Goal: Transaction & Acquisition: Download file/media

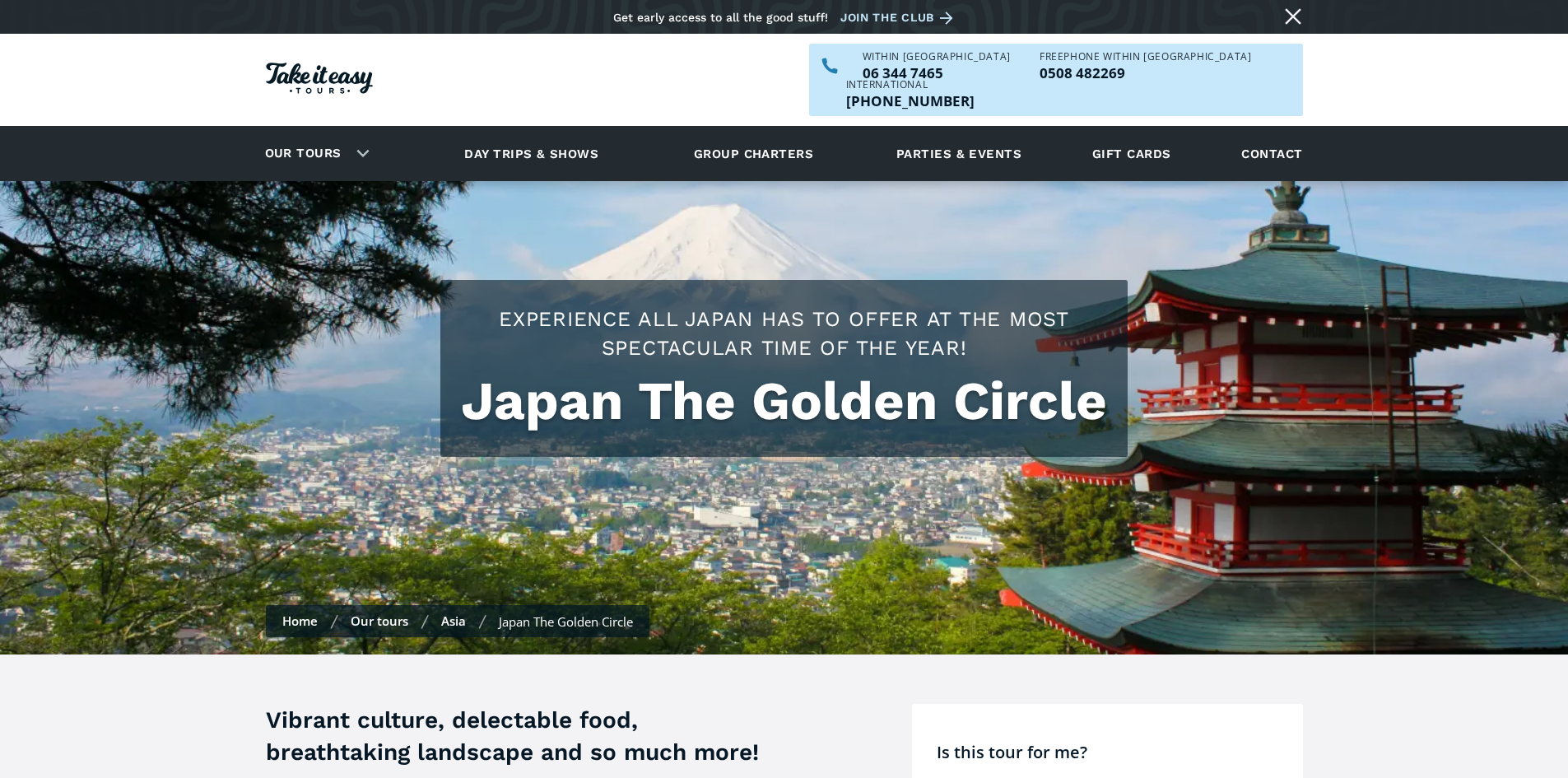
scroll to position [494, 0]
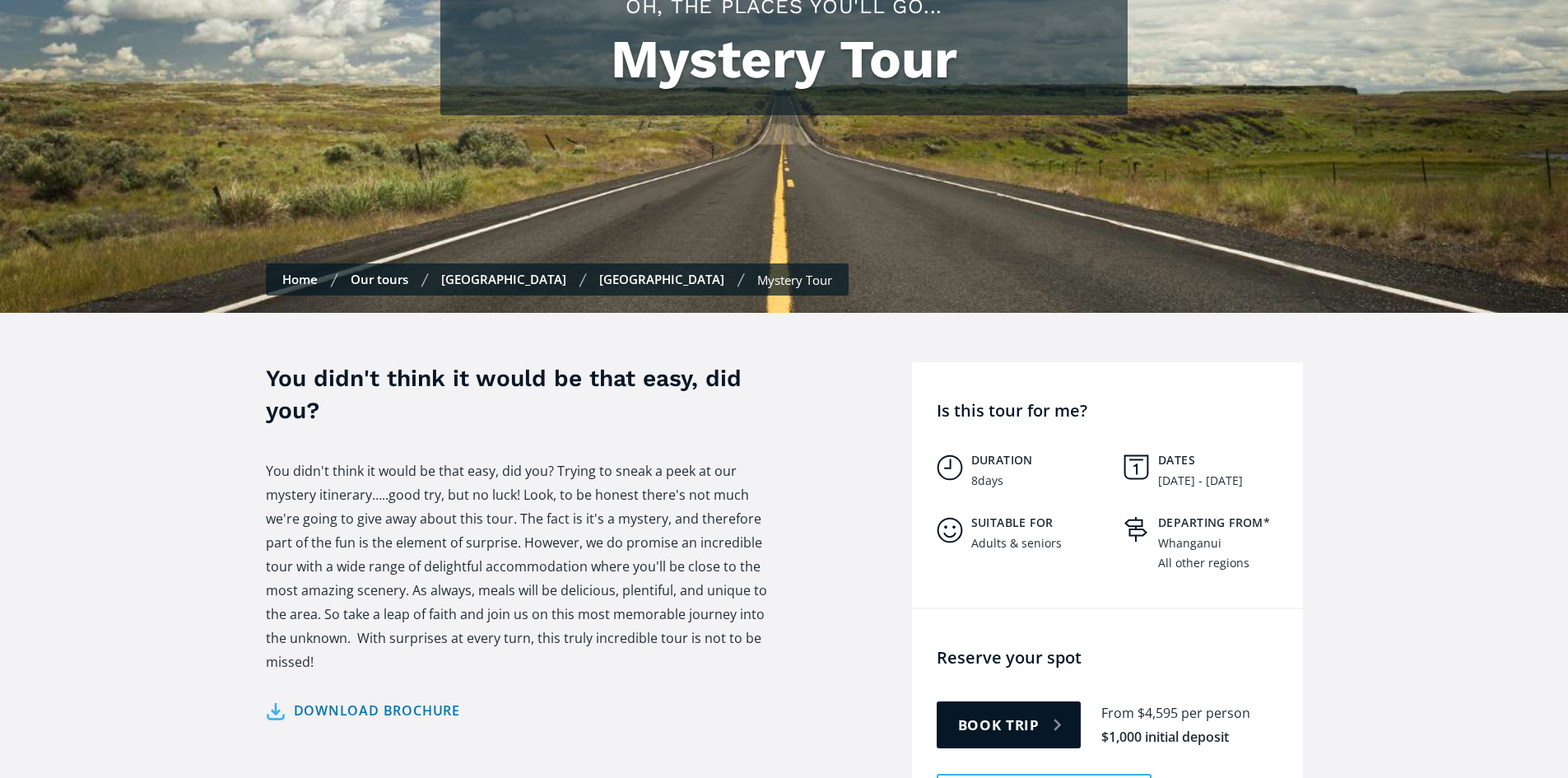
scroll to position [329, 0]
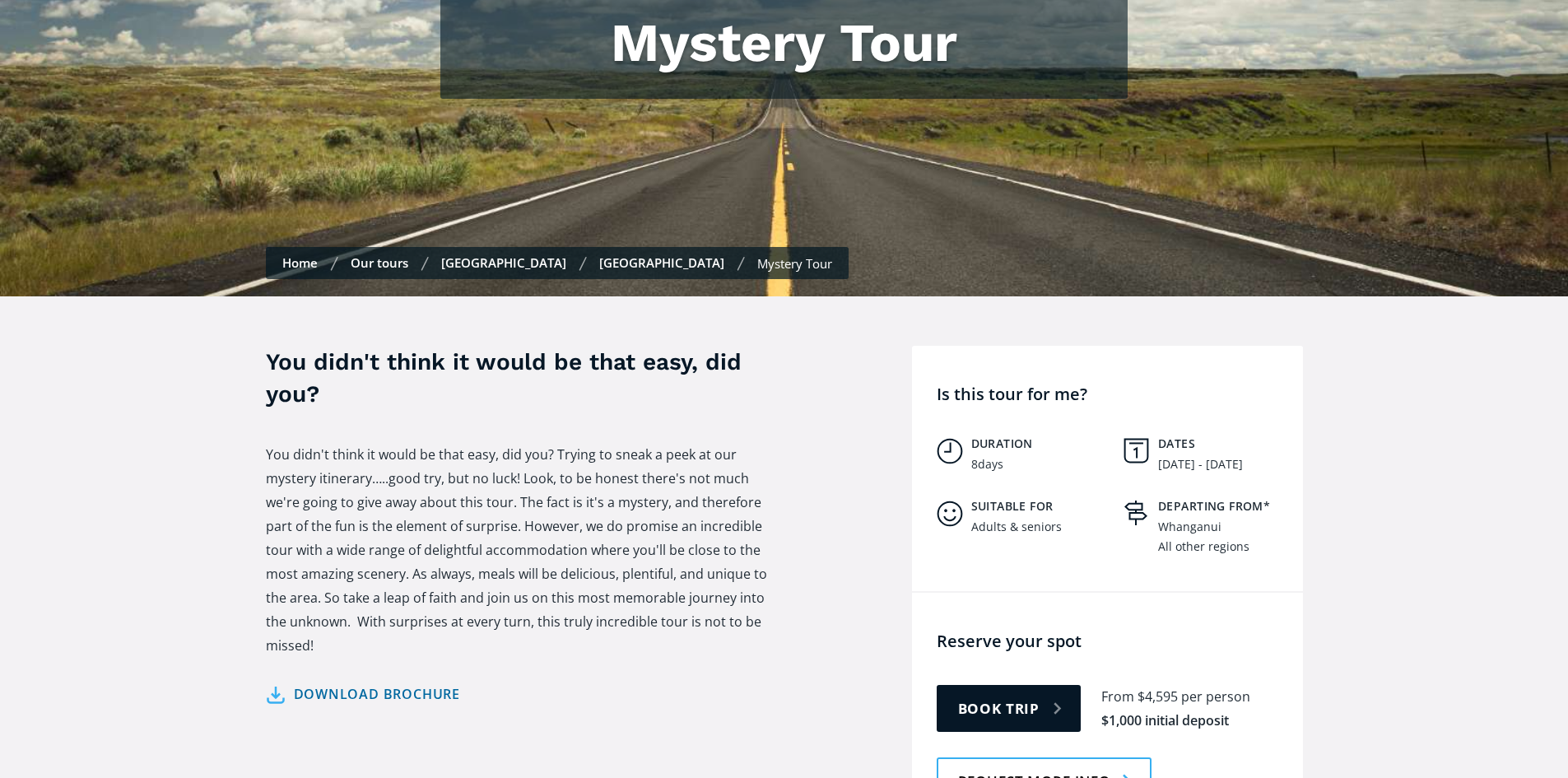
click at [279, 683] on link "Download brochure" at bounding box center [363, 694] width 195 height 24
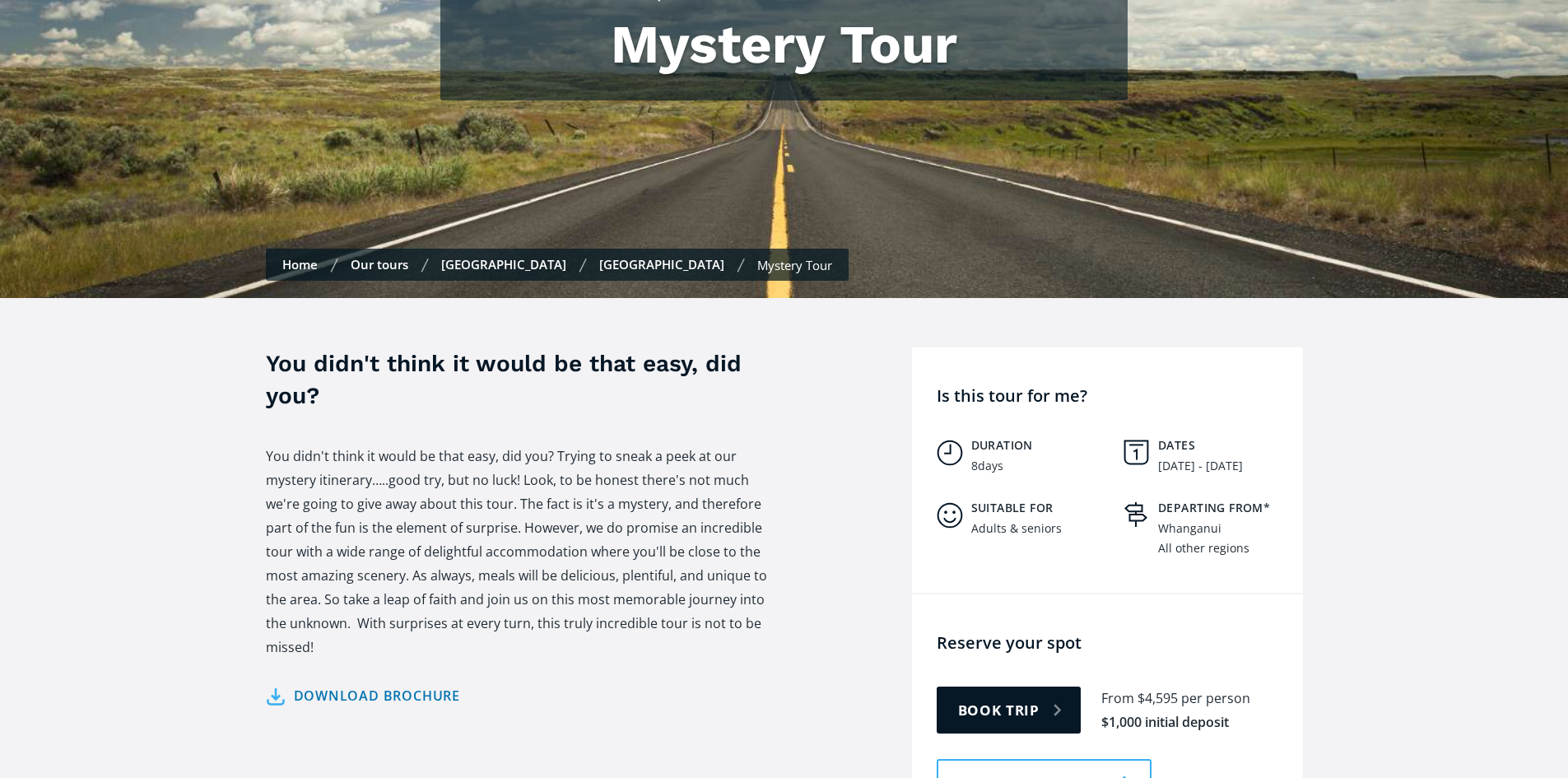
scroll to position [329, 0]
